Goal: Book appointment/travel/reservation

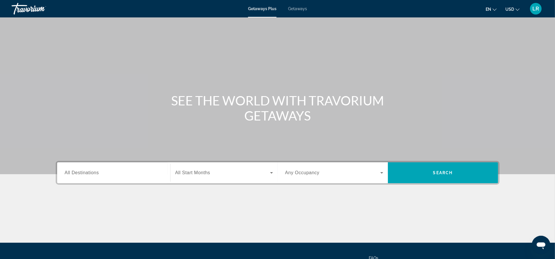
click at [298, 9] on span "Getaways" at bounding box center [297, 8] width 19 height 5
click at [100, 174] on input "Destination All Destinations" at bounding box center [114, 173] width 98 height 7
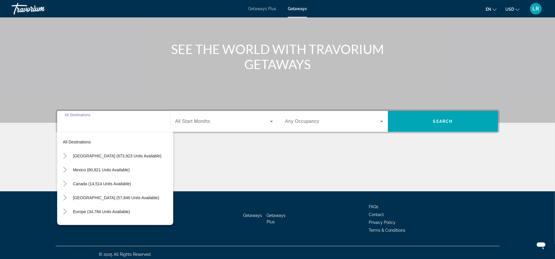
scroll to position [55, 0]
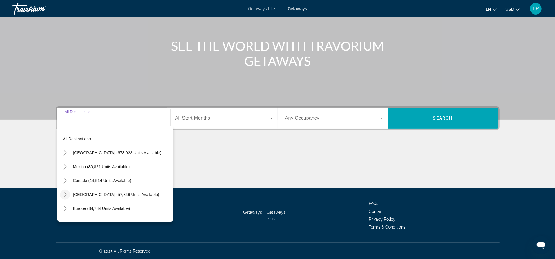
click at [65, 194] on icon "Toggle Caribbean & Atlantic Islands (57,846 units available)" at bounding box center [65, 195] width 6 height 6
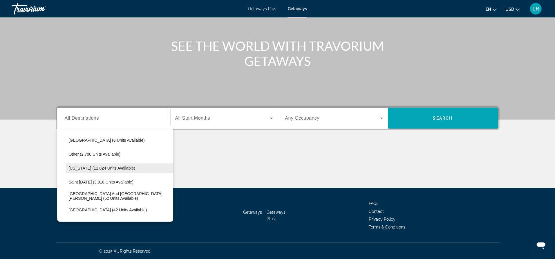
scroll to position [170, 0]
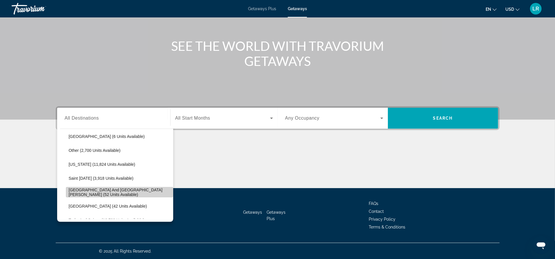
click at [120, 193] on span "[GEOGRAPHIC_DATA] and [GEOGRAPHIC_DATA][PERSON_NAME] (52 units available)" at bounding box center [120, 192] width 102 height 9
type input "**********"
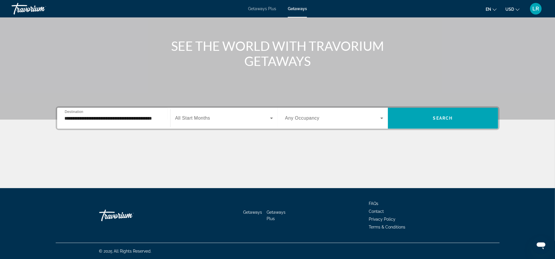
click at [197, 118] on span "All Start Months" at bounding box center [192, 118] width 35 height 5
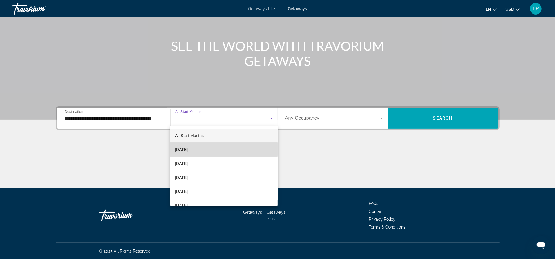
click at [209, 149] on mat-option "[DATE]" at bounding box center [223, 150] width 107 height 14
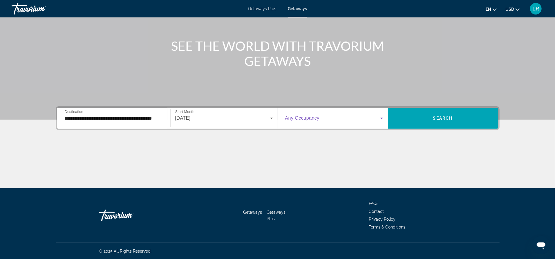
click at [380, 119] on icon "Search widget" at bounding box center [382, 118] width 7 height 7
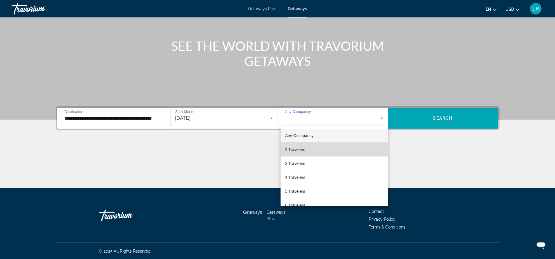
click at [304, 148] on span "2 Travelers" at bounding box center [295, 149] width 20 height 7
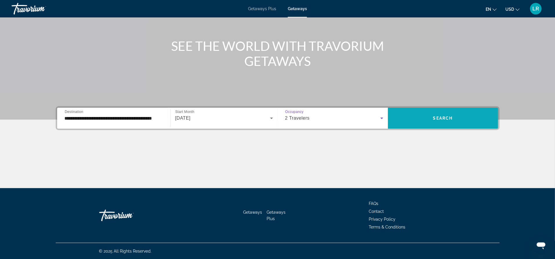
click at [453, 117] on span "Search widget" at bounding box center [443, 118] width 110 height 14
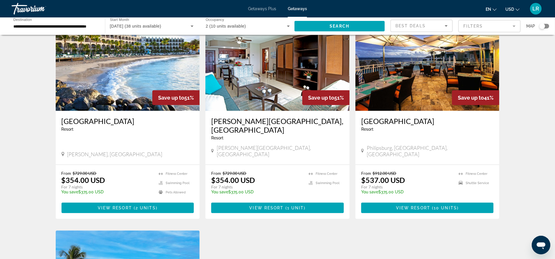
scroll to position [249, 0]
